Goal: Information Seeking & Learning: Learn about a topic

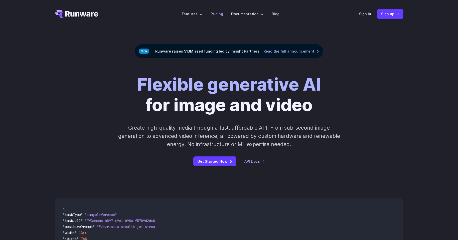
click at [216, 15] on link "Pricing" at bounding box center [217, 14] width 13 height 6
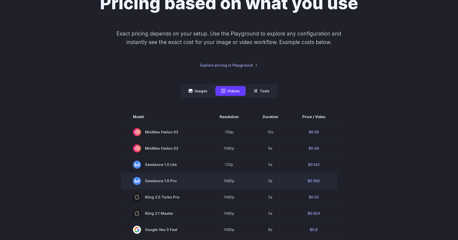
scroll to position [106, 0]
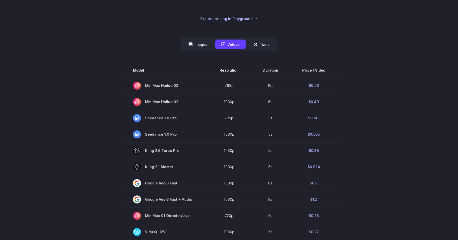
drag, startPoint x: 195, startPoint y: 47, endPoint x: 217, endPoint y: 68, distance: 30.6
click at [195, 47] on button "Images" at bounding box center [198, 45] width 31 height 10
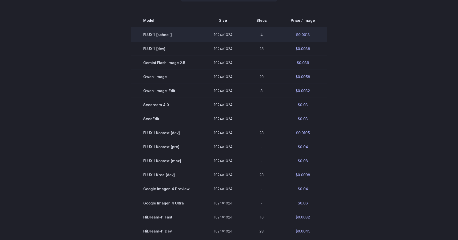
scroll to position [158, 0]
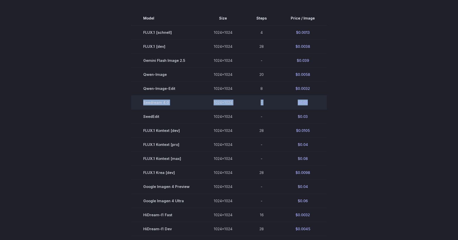
drag, startPoint x: 150, startPoint y: 100, endPoint x: 311, endPoint y: 100, distance: 160.5
click at [311, 100] on tr "Seedream 4.0 1024x1024 - $0.03" at bounding box center [229, 103] width 196 height 14
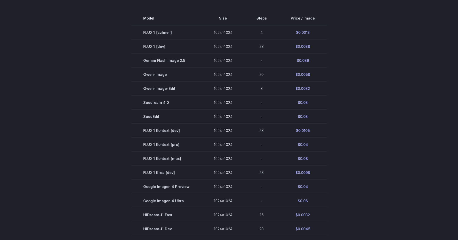
click at [331, 105] on section "Model Size Steps Price / Image FLUX.1 [[PERSON_NAME]] 1024x1024 4 $0.0013 FLUX.…" at bounding box center [229, 158] width 349 height 295
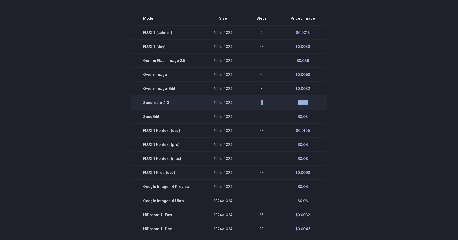
drag, startPoint x: 316, startPoint y: 105, endPoint x: 254, endPoint y: 104, distance: 62.1
click at [254, 104] on tr "Seedream 4.0 1024x1024 - $0.03" at bounding box center [229, 103] width 196 height 14
drag, startPoint x: 153, startPoint y: 103, endPoint x: 140, endPoint y: 103, distance: 13.3
click at [153, 103] on td "Seedream 4.0" at bounding box center [166, 103] width 70 height 14
drag, startPoint x: 138, startPoint y: 102, endPoint x: 321, endPoint y: 100, distance: 183.1
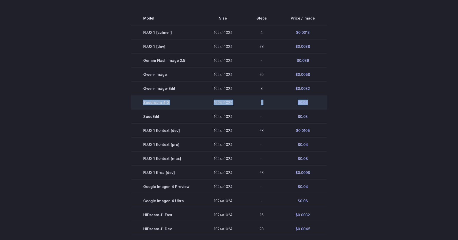
click at [321, 100] on tr "Seedream 4.0 1024x1024 - $0.03" at bounding box center [229, 103] width 196 height 14
drag, startPoint x: 228, startPoint y: 102, endPoint x: 222, endPoint y: 102, distance: 6.0
click at [228, 102] on td "1024x1024" at bounding box center [223, 103] width 43 height 14
drag, startPoint x: 207, startPoint y: 101, endPoint x: 252, endPoint y: 101, distance: 45.8
click at [252, 101] on tr "Seedream 4.0 1024x1024 - $0.03" at bounding box center [229, 103] width 196 height 14
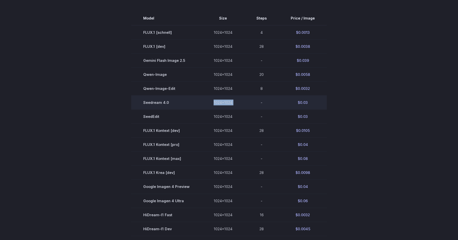
click at [251, 99] on td "-" at bounding box center [261, 103] width 34 height 14
click at [210, 105] on td "1024x1024" at bounding box center [223, 103] width 43 height 14
drag, startPoint x: 215, startPoint y: 102, endPoint x: 262, endPoint y: 102, distance: 46.6
click at [262, 102] on tr "Seedream 4.0 1024x1024 - $0.03" at bounding box center [229, 103] width 196 height 14
click at [191, 104] on td "Seedream 4.0" at bounding box center [166, 103] width 70 height 14
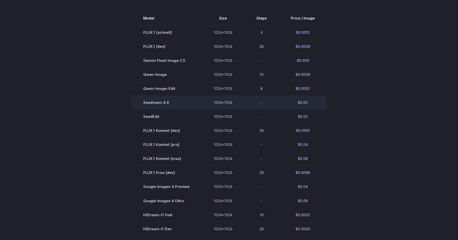
click at [165, 105] on td "Seedream 4.0" at bounding box center [166, 103] width 70 height 14
drag, startPoint x: 148, startPoint y: 102, endPoint x: 316, endPoint y: 101, distance: 167.6
click at [316, 101] on tr "Seedream 4.0 1024x1024 - $0.03" at bounding box center [229, 103] width 196 height 14
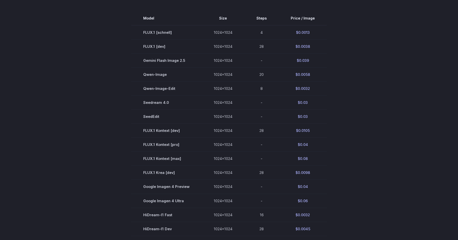
click at [339, 107] on section "Model Size Steps Price / Image FLUX.1 [[PERSON_NAME]] 1024x1024 4 $0.0013 FLUX.…" at bounding box center [229, 158] width 349 height 295
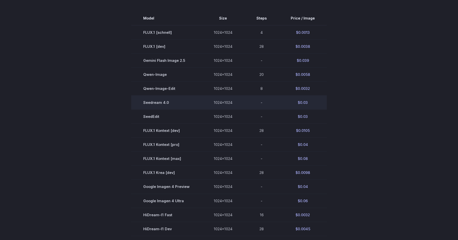
click at [160, 104] on td "Seedream 4.0" at bounding box center [166, 103] width 70 height 14
drag, startPoint x: 153, startPoint y: 103, endPoint x: 296, endPoint y: 103, distance: 143.8
click at [296, 103] on tr "Seedream 4.0 1024x1024 - $0.03" at bounding box center [229, 103] width 196 height 14
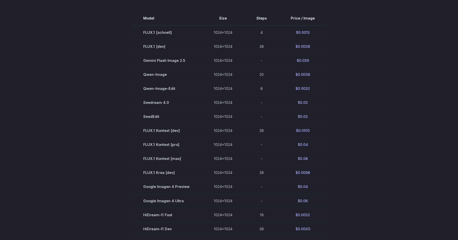
click at [330, 102] on section "Model Size Steps Price / Image FLUX.1 [[PERSON_NAME]] 1024x1024 4 $0.0013 FLUX.…" at bounding box center [229, 158] width 349 height 295
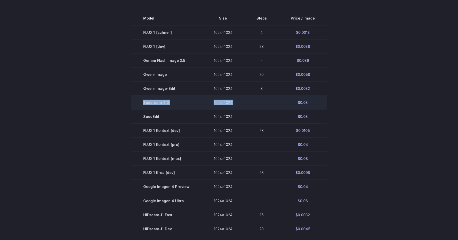
drag, startPoint x: 144, startPoint y: 101, endPoint x: 247, endPoint y: 101, distance: 103.7
click at [247, 101] on tr "Seedream 4.0 1024x1024 - $0.03" at bounding box center [229, 103] width 196 height 14
click at [169, 106] on td "Seedream 4.0" at bounding box center [166, 103] width 70 height 14
drag, startPoint x: 149, startPoint y: 104, endPoint x: 230, endPoint y: 101, distance: 80.7
click at [230, 101] on tr "Seedream 4.0 1024x1024 - $0.03" at bounding box center [229, 103] width 196 height 14
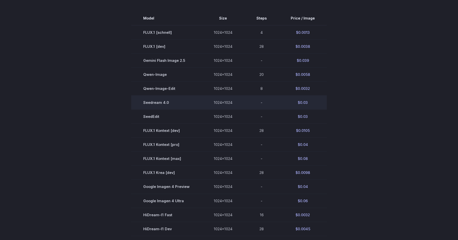
click at [237, 103] on td "1024x1024" at bounding box center [223, 103] width 43 height 14
drag, startPoint x: 200, startPoint y: 103, endPoint x: 284, endPoint y: 100, distance: 83.5
click at [284, 100] on tr "Seedream 4.0 1024x1024 - $0.03" at bounding box center [229, 103] width 196 height 14
click at [178, 101] on td "Seedream 4.0" at bounding box center [166, 103] width 70 height 14
drag, startPoint x: 145, startPoint y: 103, endPoint x: 199, endPoint y: 98, distance: 54.4
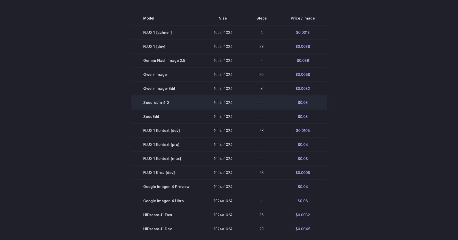
click at [199, 98] on td "Seedream 4.0" at bounding box center [166, 103] width 70 height 14
click at [183, 103] on td "Seedream 4.0" at bounding box center [166, 103] width 70 height 14
drag, startPoint x: 143, startPoint y: 101, endPoint x: 186, endPoint y: 101, distance: 43.1
click at [186, 101] on td "Seedream 4.0" at bounding box center [166, 103] width 70 height 14
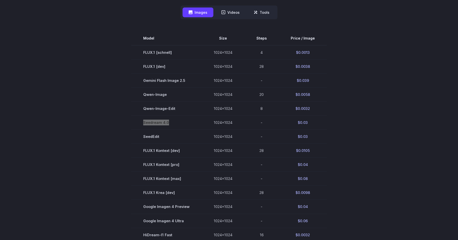
scroll to position [38, 0]
